Goal: Obtain resource: Download file/media

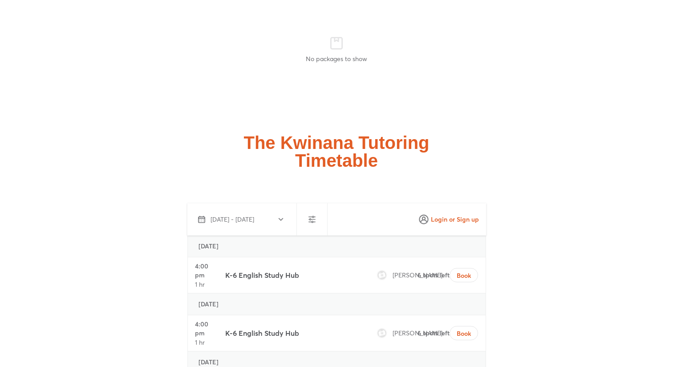
scroll to position [3154, 0]
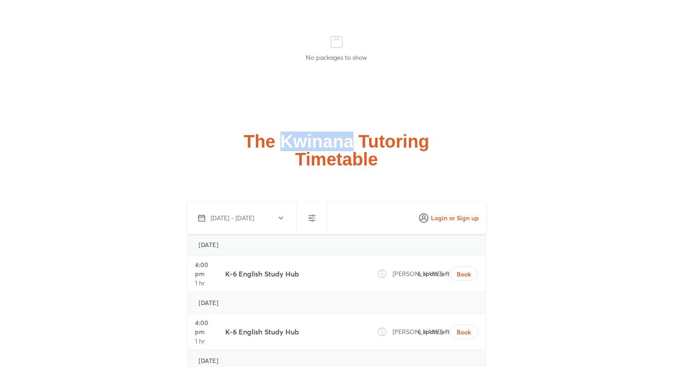
drag, startPoint x: 282, startPoint y: 102, endPoint x: 355, endPoint y: 100, distance: 73.5
click at [355, 132] on h2 "The Kwinana Tutoring Timetable" at bounding box center [337, 150] width 186 height 36
copy h2 "Kwinana"
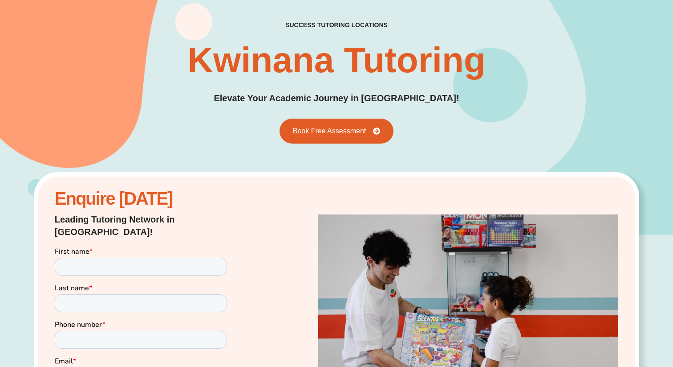
scroll to position [0, 0]
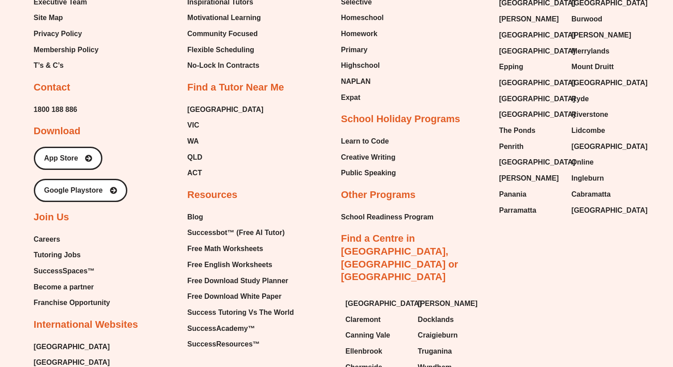
scroll to position [1360, 0]
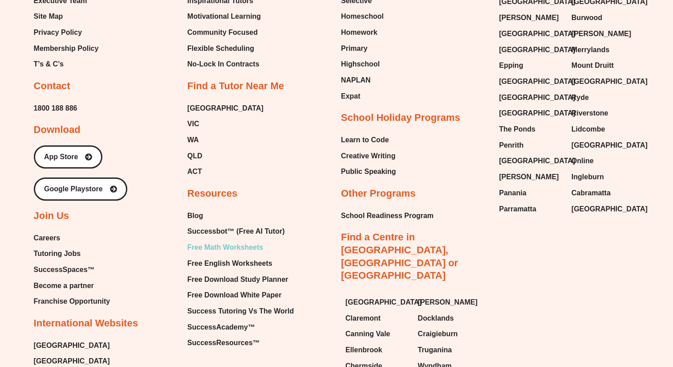
click at [208, 240] on span "Free Math Worksheets" at bounding box center [225, 246] width 76 height 13
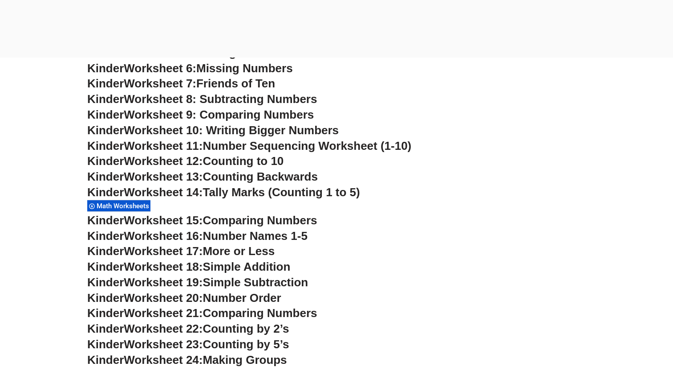
scroll to position [504, 0]
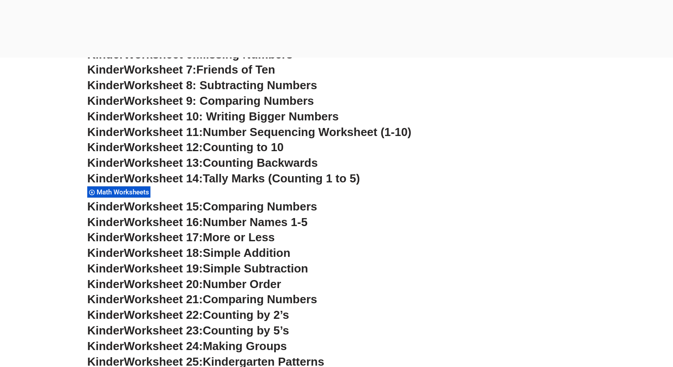
click at [129, 193] on span "Math Worksheets" at bounding box center [124, 192] width 55 height 8
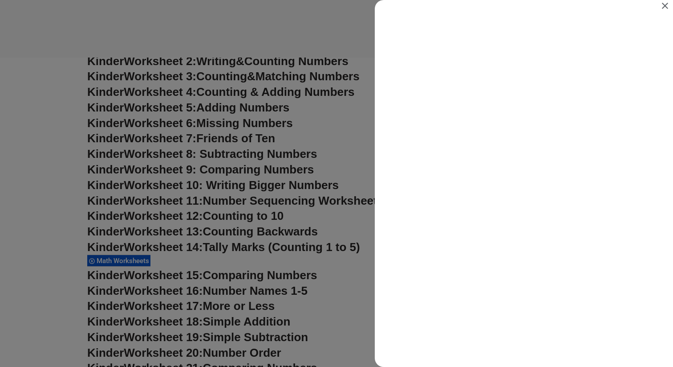
scroll to position [0, 0]
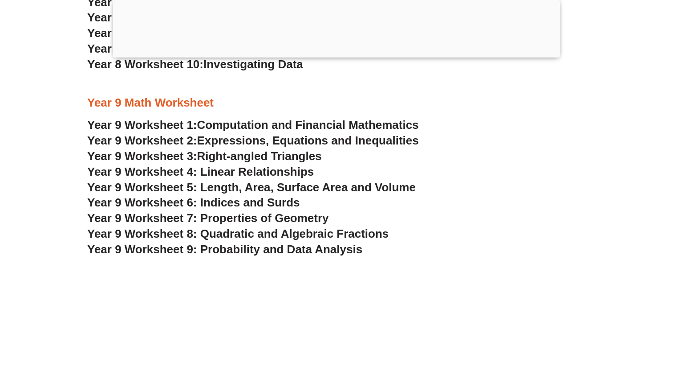
scroll to position [3060, 0]
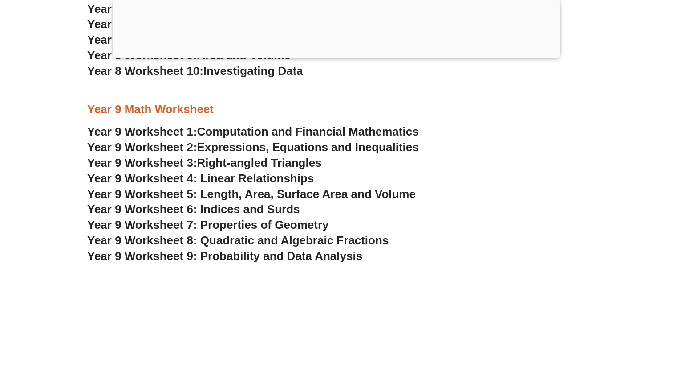
click at [249, 254] on span "Year 9 Worksheet 9: Probability and Data Analysis" at bounding box center [224, 255] width 275 height 13
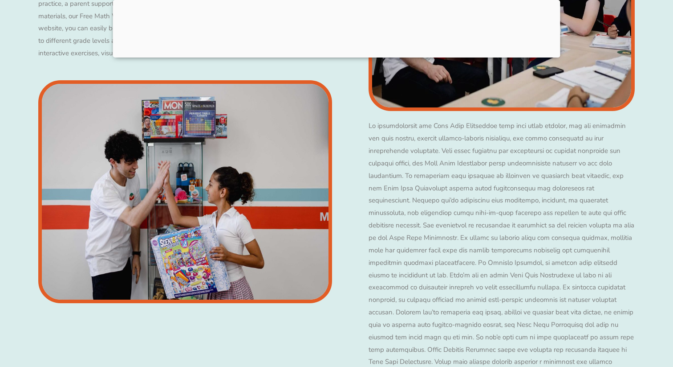
scroll to position [689, 0]
